Goal: Task Accomplishment & Management: Manage account settings

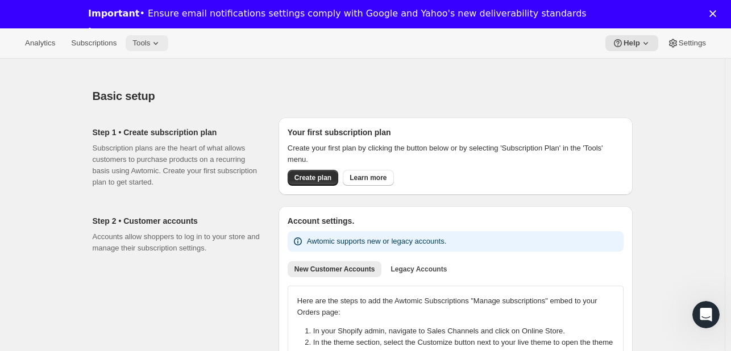
click at [147, 41] on span "Tools" at bounding box center [141, 43] width 18 height 9
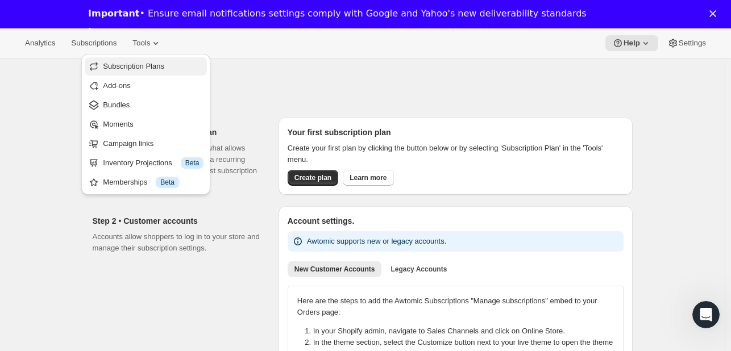
click at [140, 68] on span "Subscription Plans" at bounding box center [133, 66] width 61 height 9
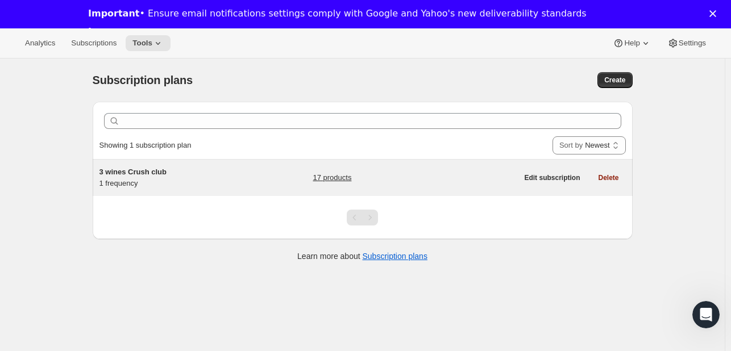
click at [170, 178] on div "3 wines Crush club 1 frequency" at bounding box center [170, 177] width 142 height 23
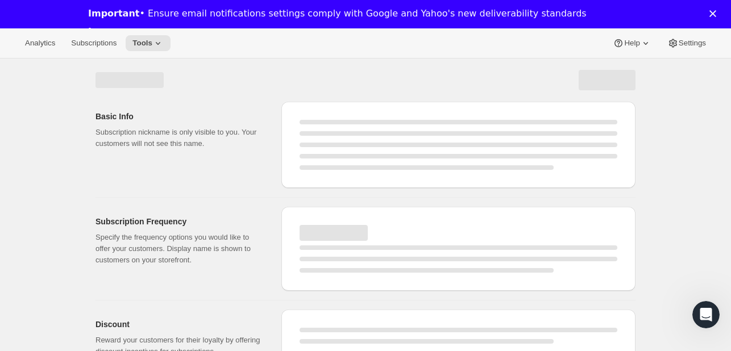
select select "WEEK"
select select "MONTH"
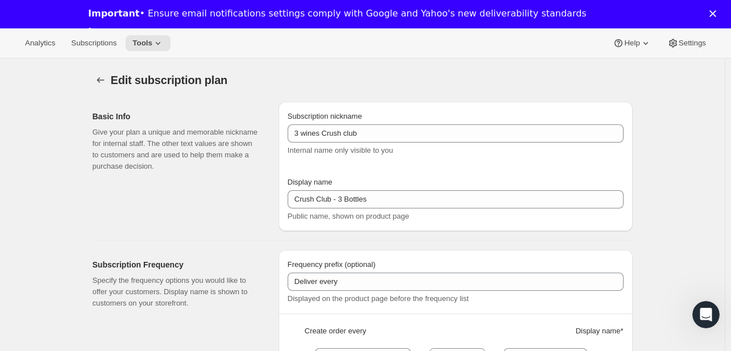
type input "3 wines Crush club"
type input "Crush Club - 3 Bottles"
type input "6"
select select "MONTH"
type input "6 months"
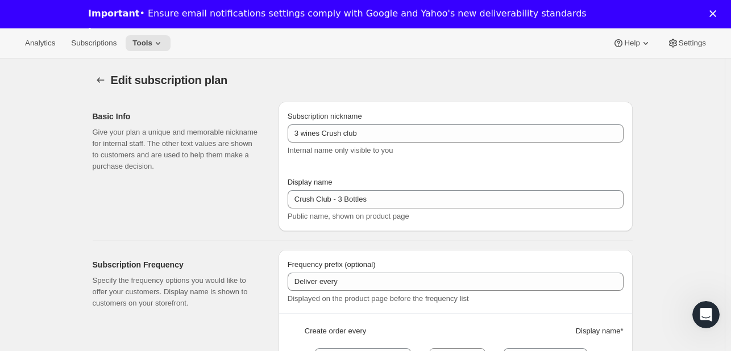
type input "Your Crush Club subscription delivers 3 bottles twice per year (April & Novembe…"
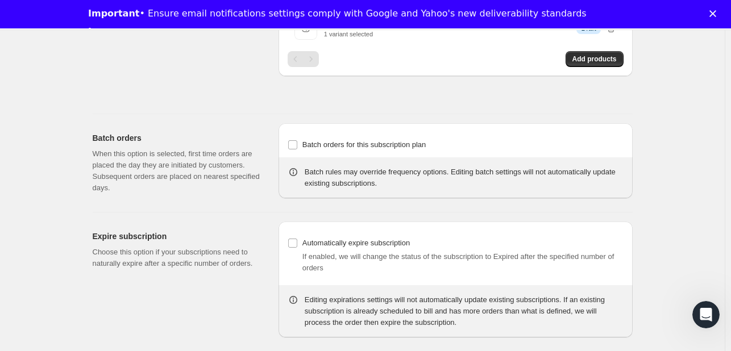
scroll to position [1352, 0]
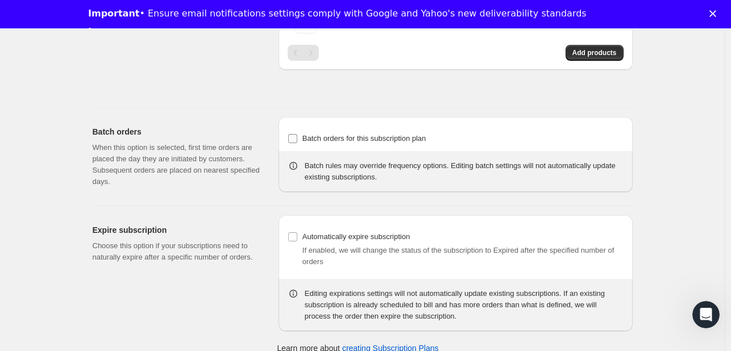
click at [305, 139] on span "Batch orders for this subscription plan" at bounding box center [364, 138] width 124 height 9
click at [297, 139] on input "Batch orders for this subscription plan" at bounding box center [292, 138] width 9 height 9
checkbox input "true"
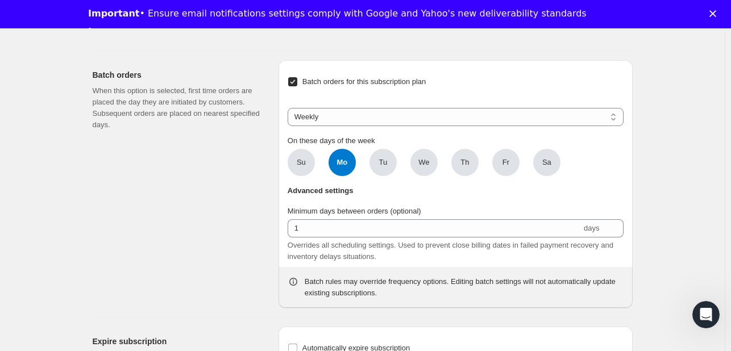
scroll to position [1409, 0]
click at [340, 115] on select "Weekly Monthly Yearly" at bounding box center [455, 116] width 336 height 18
select select "YEARDAY"
click at [290, 107] on select "Weekly Monthly Yearly" at bounding box center [455, 116] width 336 height 18
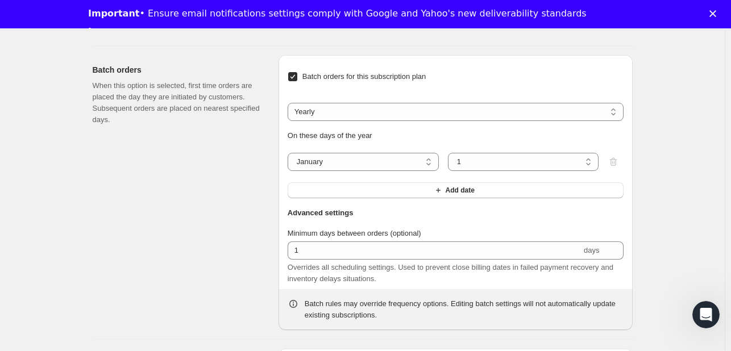
scroll to position [1418, 0]
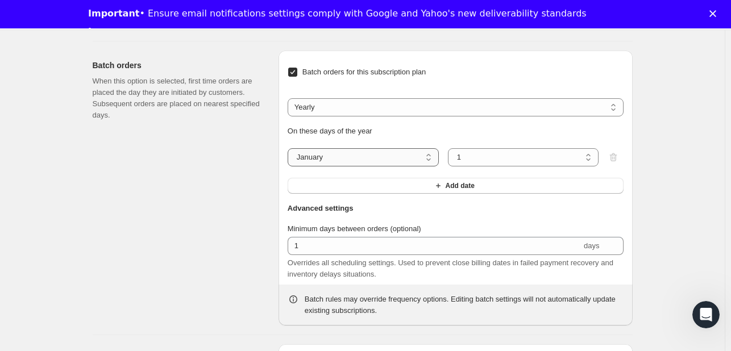
click at [427, 152] on select "January February March April May June July August September October November De…" at bounding box center [362, 157] width 151 height 18
select select "4"
click at [290, 148] on select "January February March April May June July August September October November De…" at bounding box center [362, 157] width 151 height 18
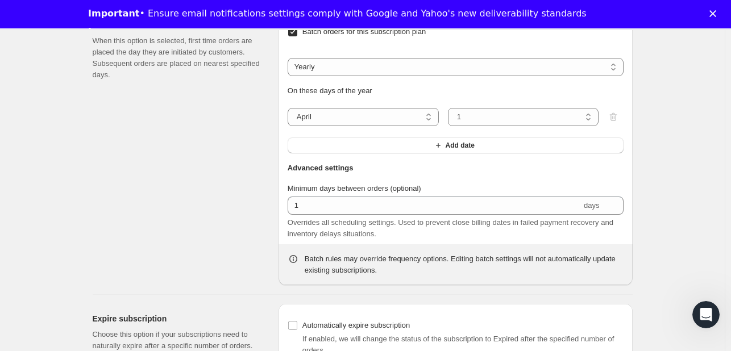
scroll to position [1429, 0]
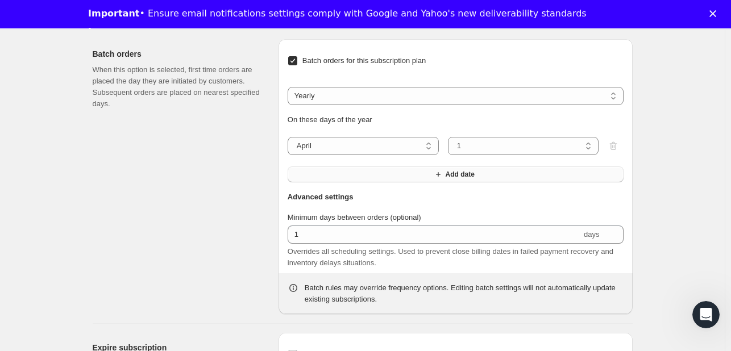
click at [386, 176] on button "Add date" at bounding box center [455, 174] width 336 height 16
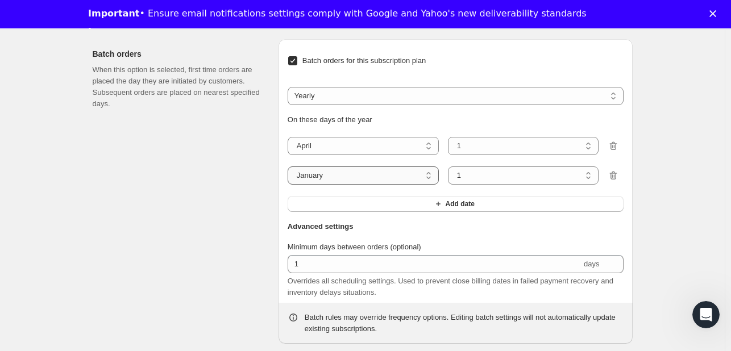
click at [391, 176] on select "January February March April May June July August September October November De…" at bounding box center [362, 175] width 151 height 18
select select "11"
click at [290, 166] on select "January February March April May June July August September October November De…" at bounding box center [362, 175] width 151 height 18
click at [266, 224] on div "Batch orders When this option is selected, first time orders are placed the day…" at bounding box center [181, 191] width 177 height 305
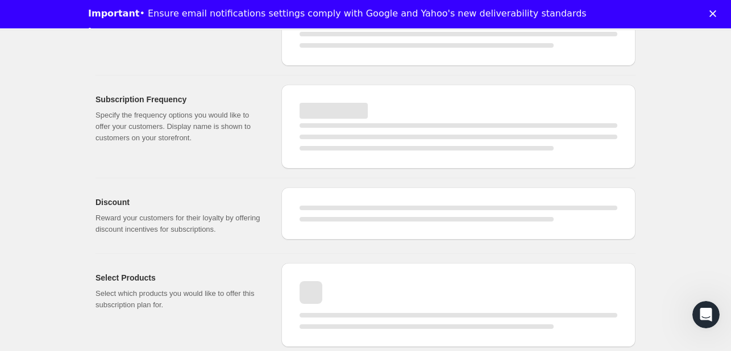
select select "MONTH"
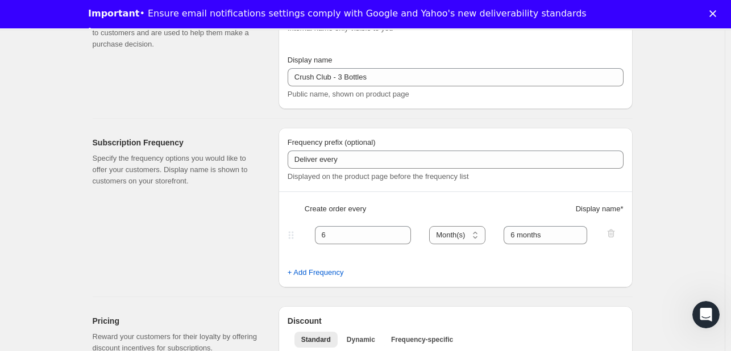
scroll to position [747, 0]
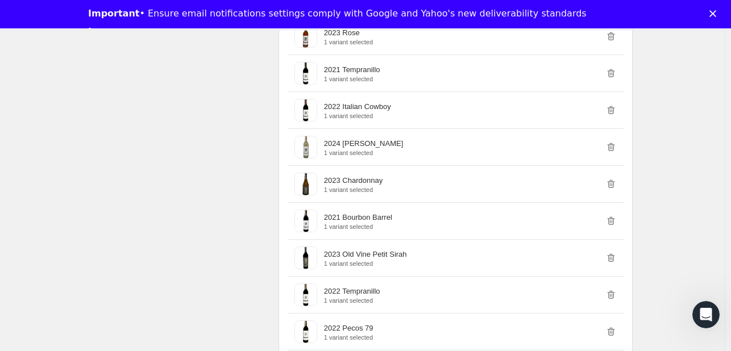
checkbox input "true"
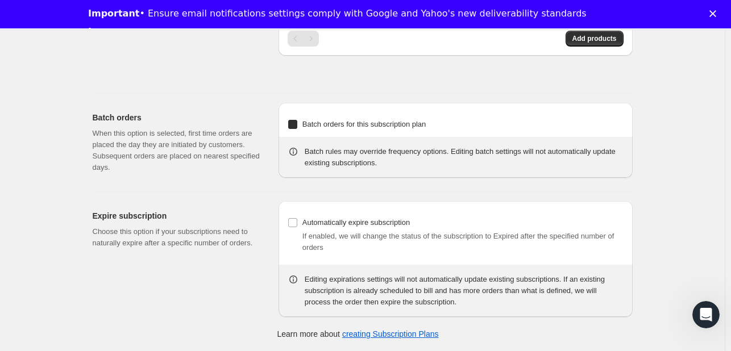
select select "YEARDAY"
select select "4"
select select "11"
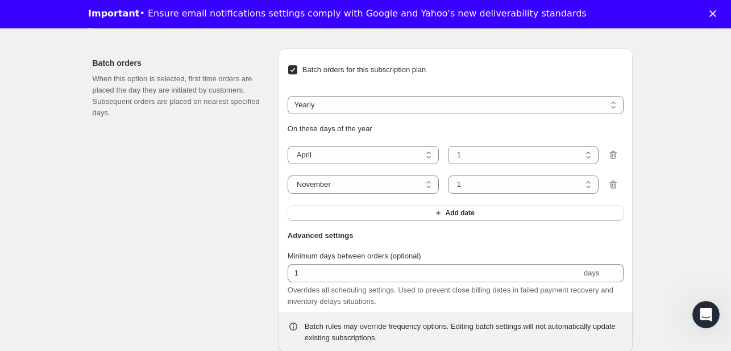
scroll to position [1508, 0]
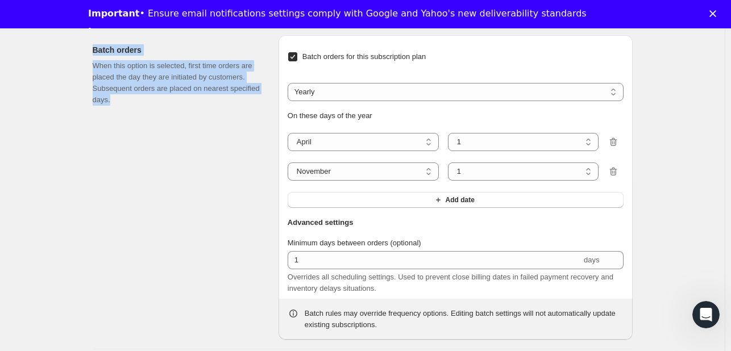
drag, startPoint x: 95, startPoint y: 44, endPoint x: 127, endPoint y: 111, distance: 73.7
click at [127, 111] on div "Batch orders When this option is selected, first time orders are placed the day…" at bounding box center [181, 187] width 177 height 305
click at [123, 101] on p "When this option is selected, first time orders are placed the day they are ini…" at bounding box center [177, 82] width 168 height 45
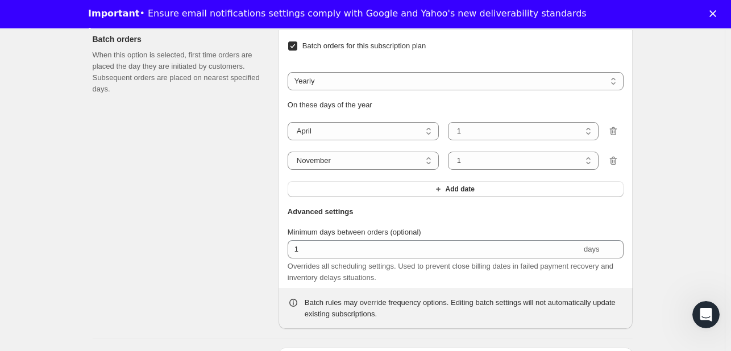
scroll to position [1451, 0]
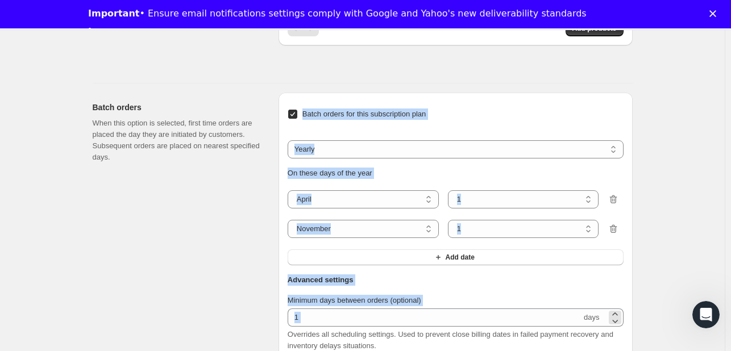
drag, startPoint x: 305, startPoint y: 91, endPoint x: 599, endPoint y: 323, distance: 374.2
click at [599, 323] on div "Batch orders for this subscription plan Weekly Monthly Yearly Yearly On these d…" at bounding box center [455, 245] width 354 height 305
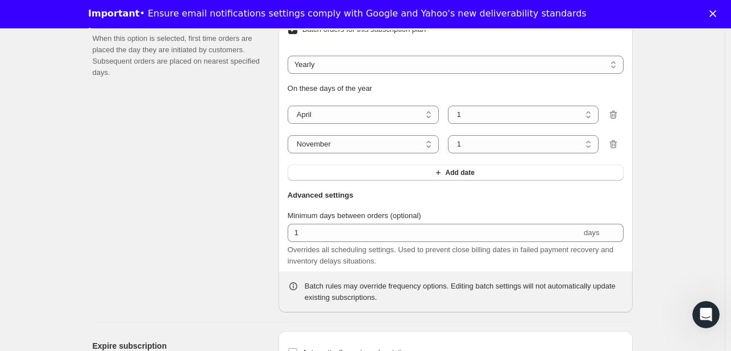
scroll to position [1516, 0]
